Goal: Find specific page/section: Find specific page/section

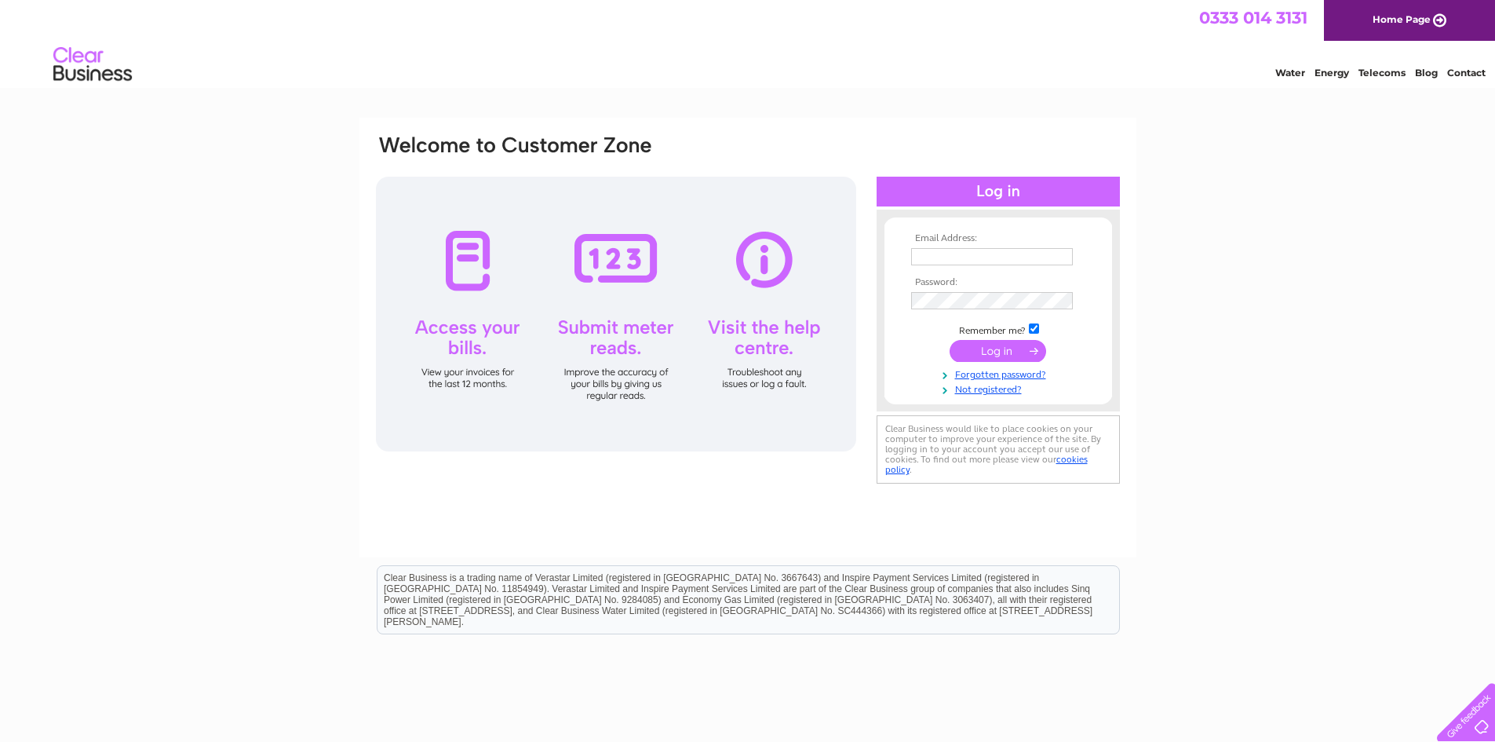
click at [1023, 255] on input "text" at bounding box center [992, 256] width 162 height 17
type input "accounts@the-group.uk"
click at [998, 347] on input "submit" at bounding box center [998, 351] width 97 height 22
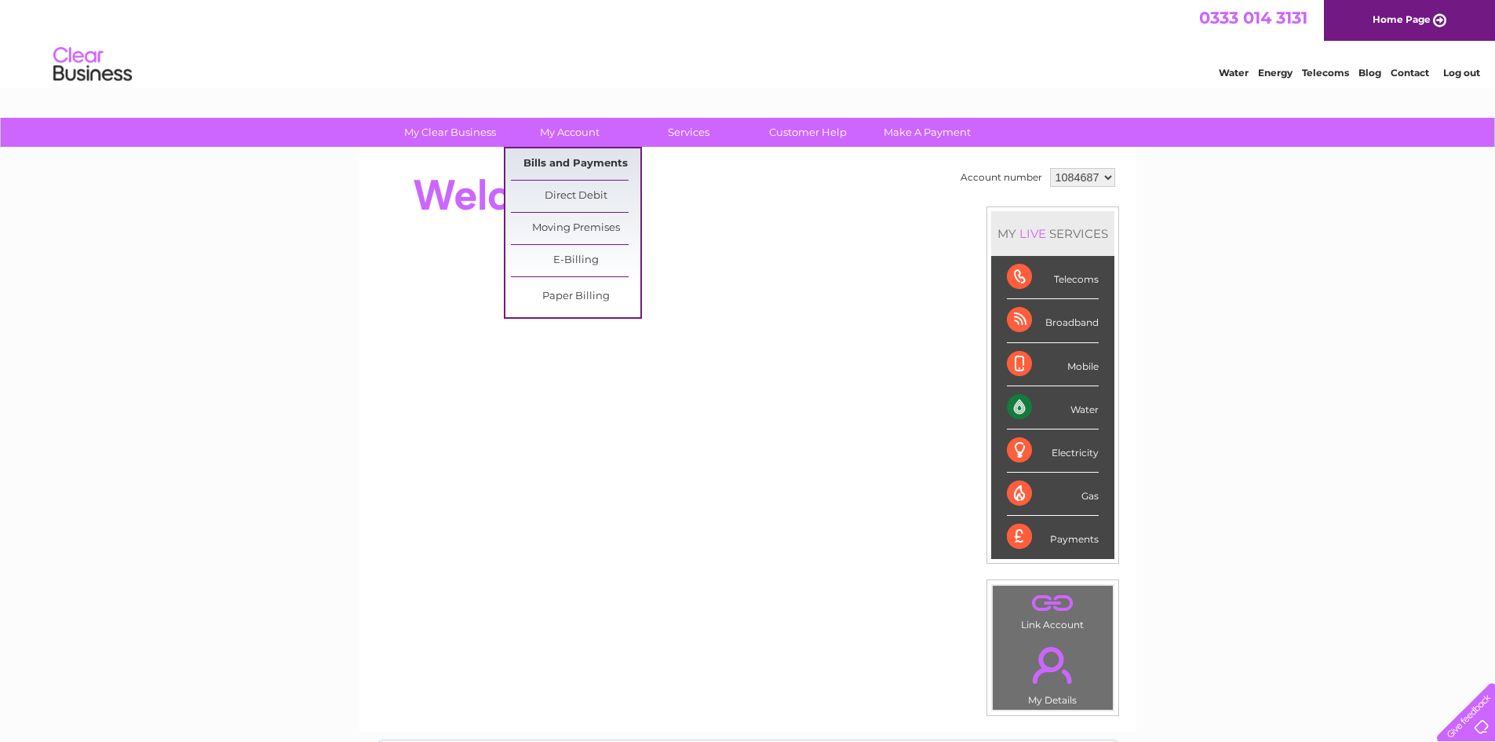
click at [545, 170] on link "Bills and Payments" at bounding box center [576, 163] width 130 height 31
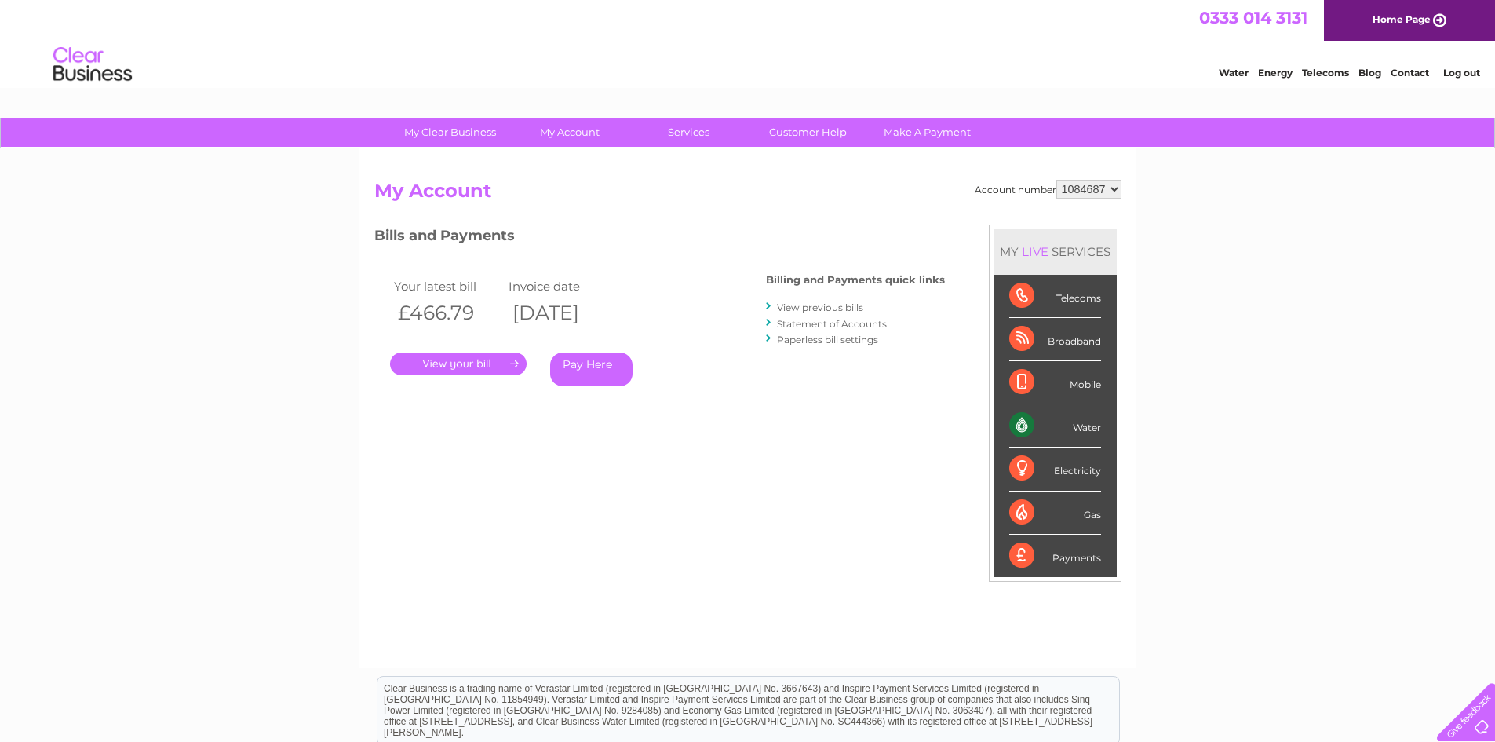
click at [481, 359] on link "." at bounding box center [458, 363] width 137 height 23
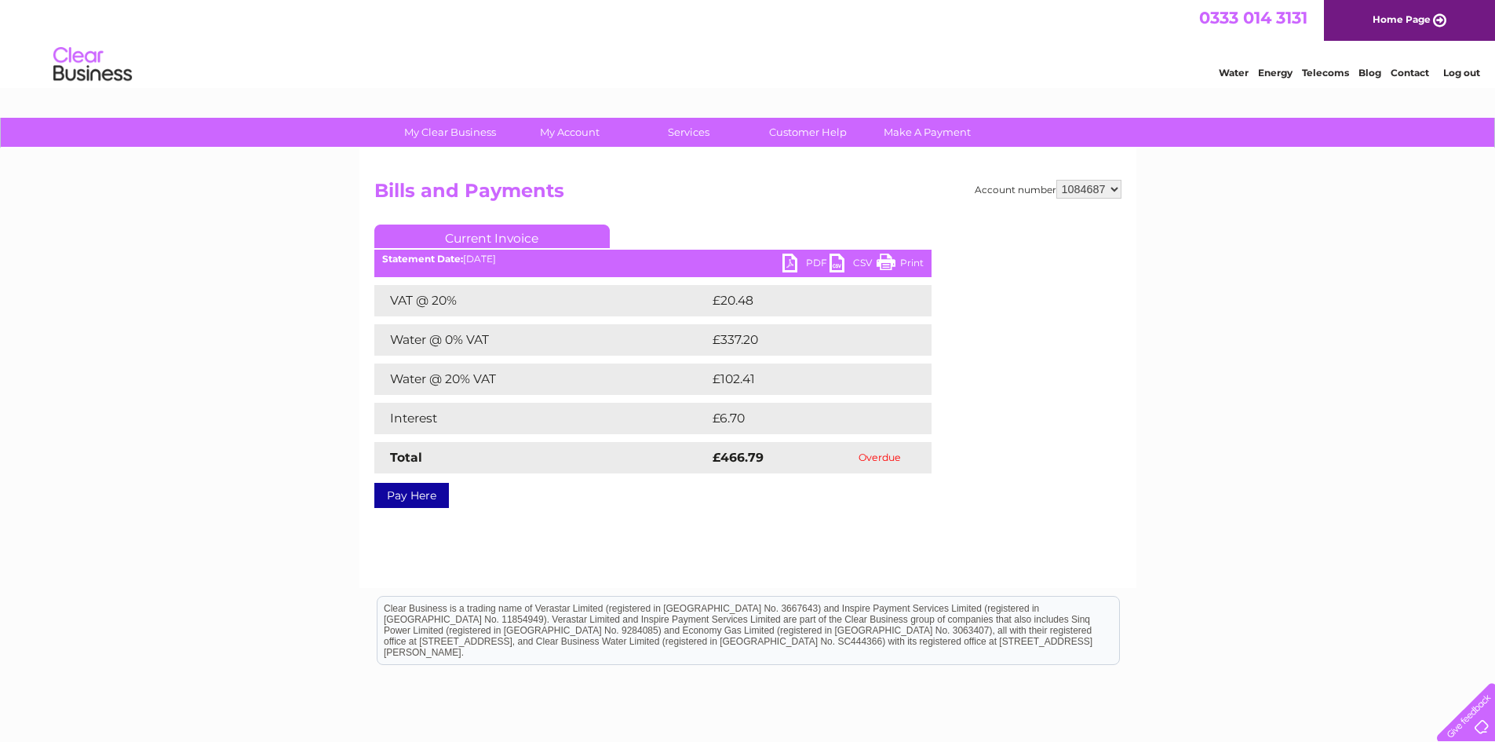
click at [804, 268] on link "PDF" at bounding box center [806, 265] width 47 height 23
